Goal: Find specific page/section: Find specific page/section

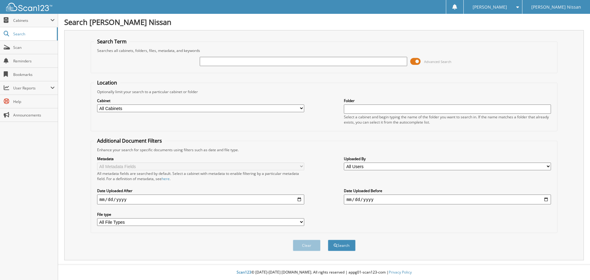
click at [416, 62] on span at bounding box center [415, 61] width 10 height 9
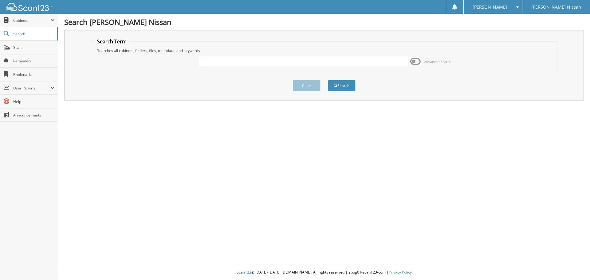
click at [351, 62] on input "text" at bounding box center [303, 61] width 207 height 9
type input "u5340"
click at [328, 80] on button "Search" at bounding box center [342, 85] width 28 height 11
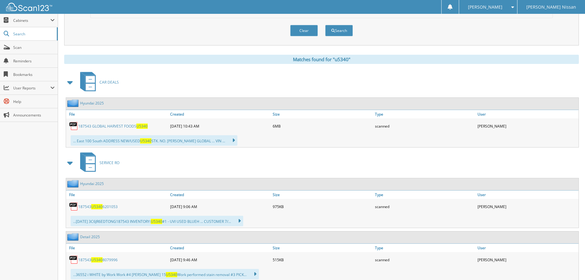
scroll to position [215, 0]
click at [132, 127] on link "187543 GLOBAL HARVEST FOODS U5340" at bounding box center [112, 125] width 69 height 5
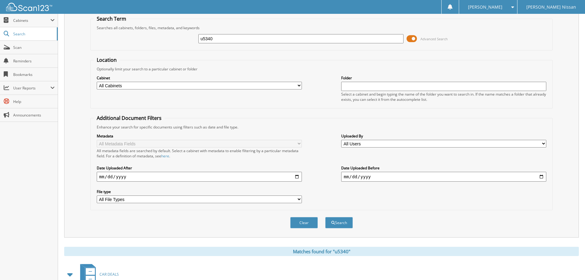
scroll to position [0, 0]
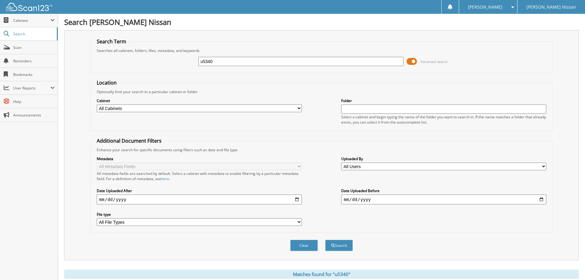
click at [246, 64] on input "u5340" at bounding box center [300, 61] width 205 height 9
type input "103230"
click at [325, 240] on button "Search" at bounding box center [339, 245] width 28 height 11
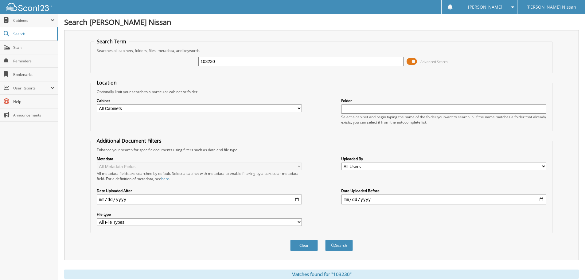
click at [417, 61] on span at bounding box center [412, 61] width 10 height 9
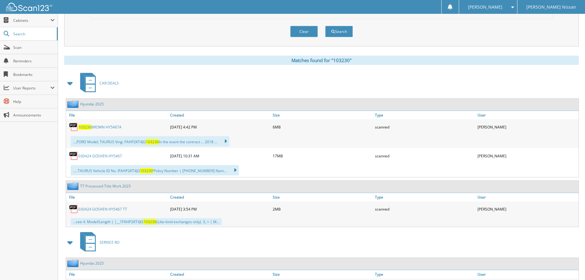
scroll to position [61, 0]
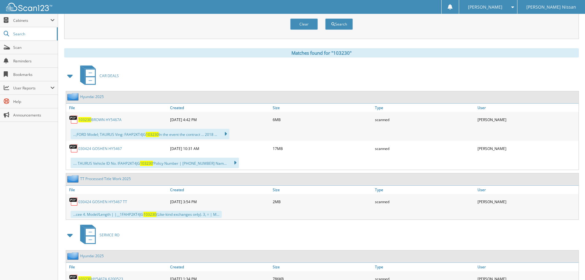
click at [90, 120] on span "103230" at bounding box center [84, 119] width 13 height 5
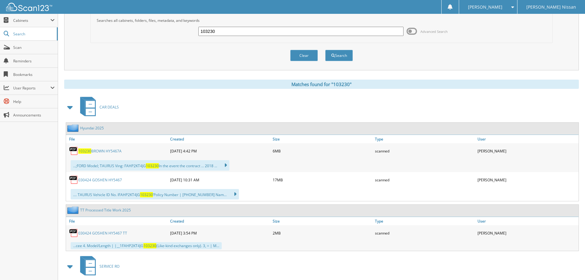
scroll to position [0, 0]
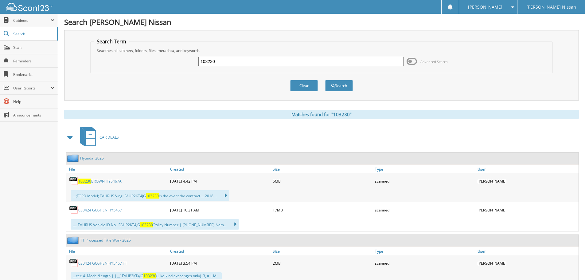
click at [250, 63] on input "103230" at bounding box center [300, 61] width 205 height 9
paste input "MT5011"
type input "MT5011"
click at [325, 80] on button "Search" at bounding box center [339, 85] width 28 height 11
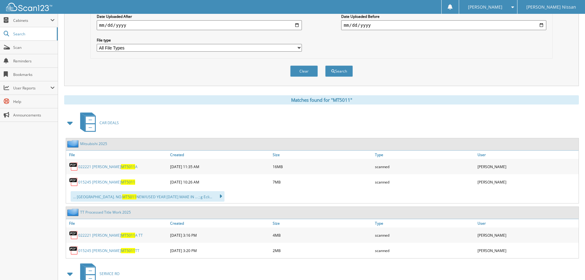
scroll to position [215, 0]
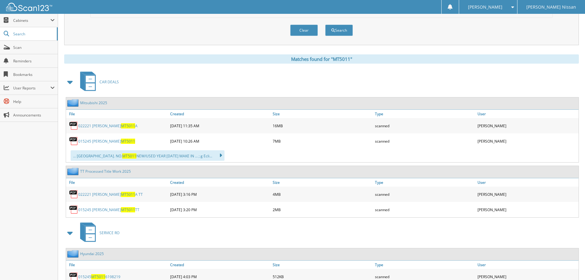
click at [93, 209] on link "015245 SCOTT MT5011 TT" at bounding box center [108, 209] width 61 height 5
click at [121, 209] on span "MT5011" at bounding box center [128, 209] width 14 height 5
click at [14, 50] on link "Scan" at bounding box center [29, 47] width 58 height 13
